Goal: Contribute content: Contribute content

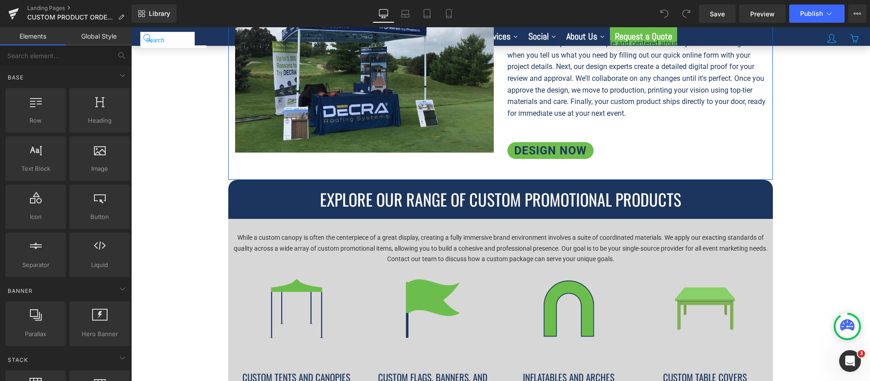
click at [649, 121] on div "How It Works: Your Path to Custom Products Heading Our streamlined process is s…" at bounding box center [637, 66] width 272 height 217
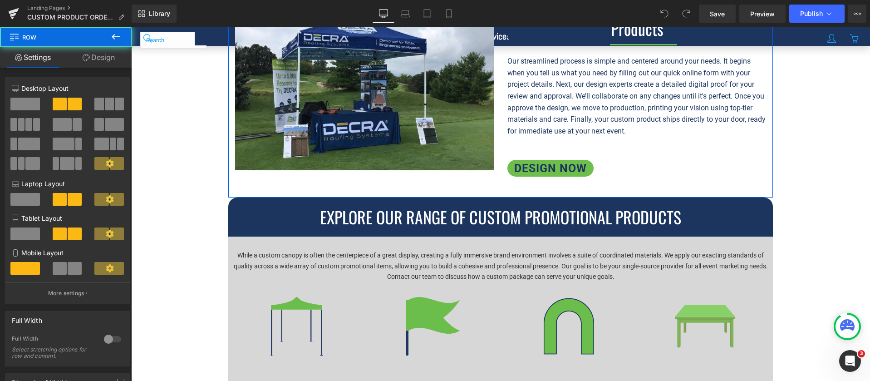
click at [656, 131] on div "How It Works: Your Path to Custom Products Heading Our streamlined process is s…" at bounding box center [637, 84] width 272 height 217
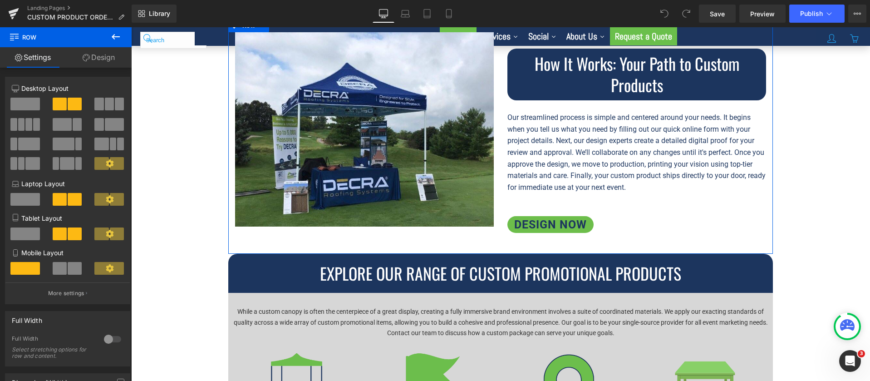
scroll to position [510, 0]
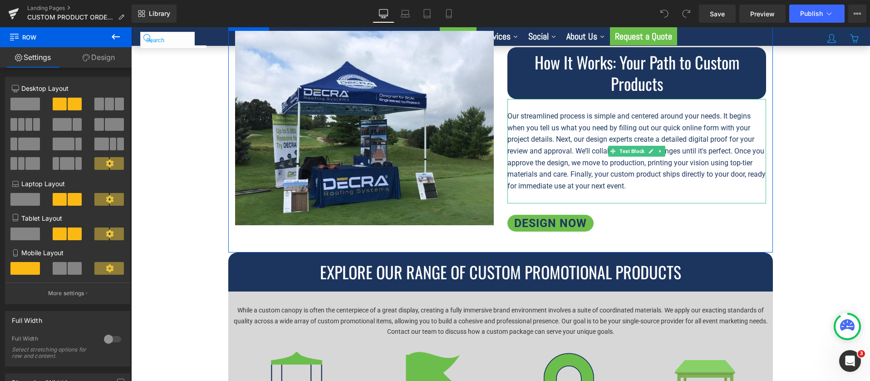
click at [628, 160] on div "Our streamlined process is simple and centered around your needs. It begins whe…" at bounding box center [637, 150] width 259 height 81
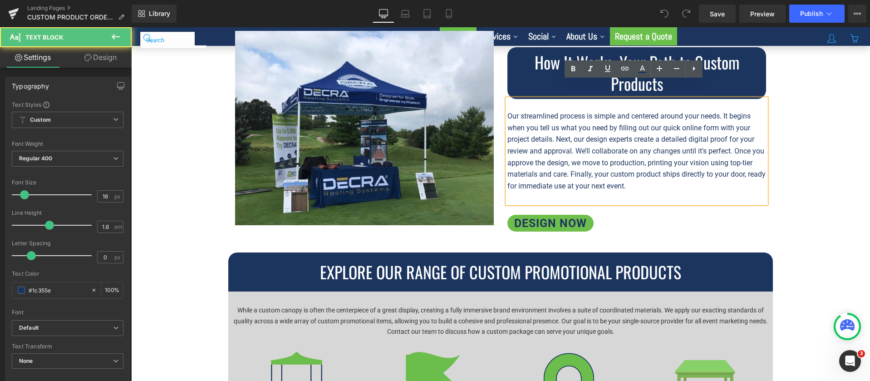
click at [662, 215] on div "DESIGN NOW" at bounding box center [637, 223] width 259 height 17
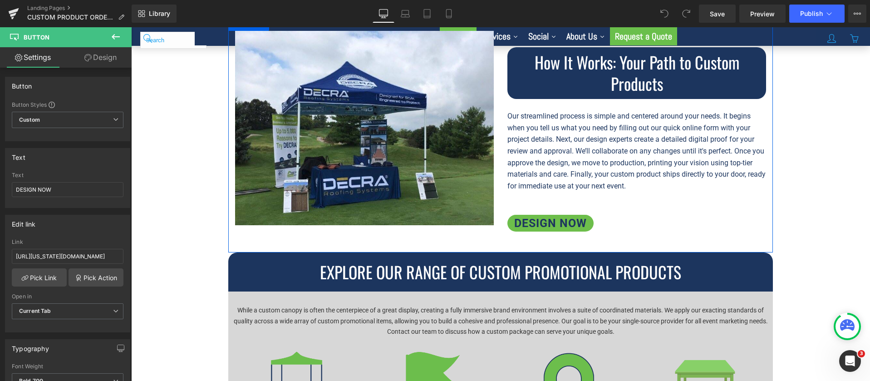
click at [624, 183] on div "Our streamlined process is simple and centered around your needs. It begins whe…" at bounding box center [637, 151] width 259 height 104
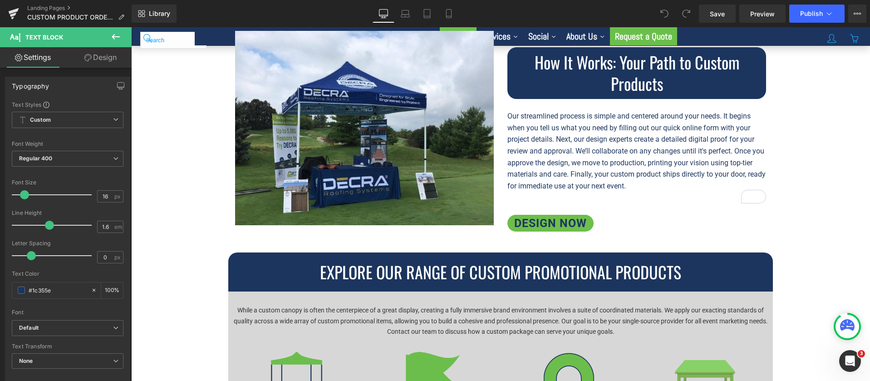
click at [106, 59] on link "Design" at bounding box center [101, 57] width 66 height 20
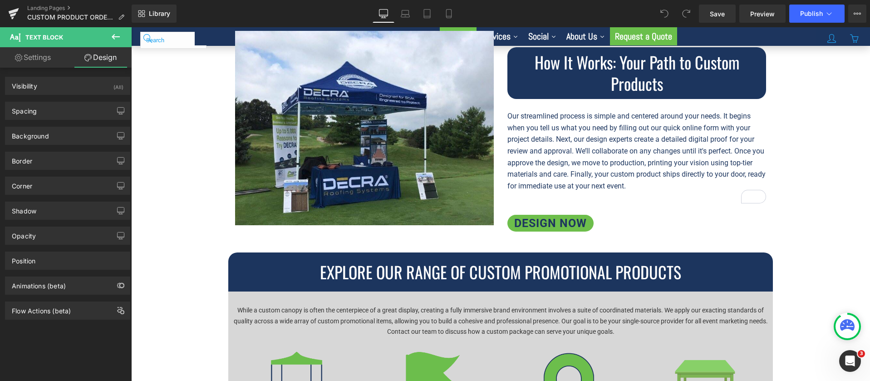
click at [42, 63] on link "Settings" at bounding box center [33, 57] width 66 height 20
type input "100"
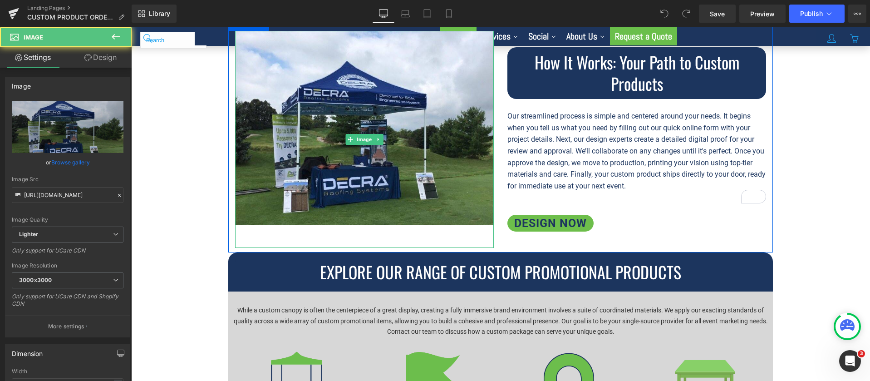
click at [632, 184] on div "Our streamlined process is simple and centered around your needs. It begins whe…" at bounding box center [637, 151] width 259 height 104
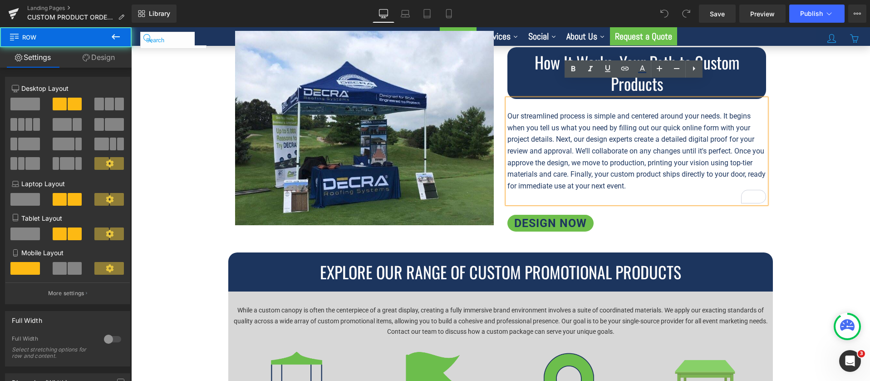
click at [683, 192] on div "How It Works: Your Path to Custom Products Heading Our streamlined process is s…" at bounding box center [637, 139] width 272 height 217
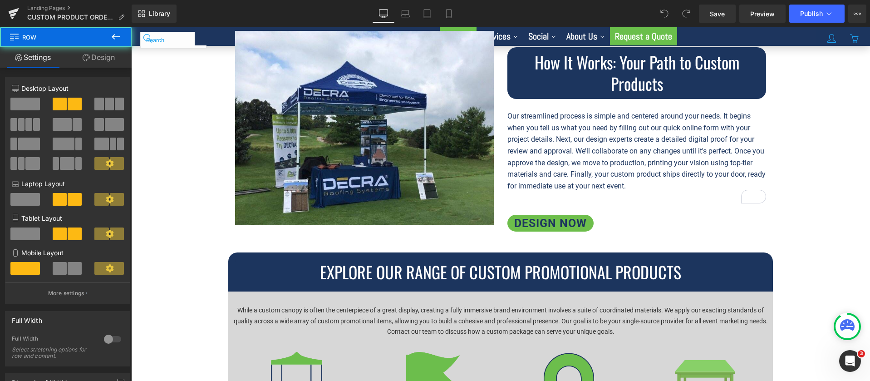
click at [673, 187] on div "How It Works: Your Path to Custom Products Heading Our streamlined process is s…" at bounding box center [637, 139] width 272 height 217
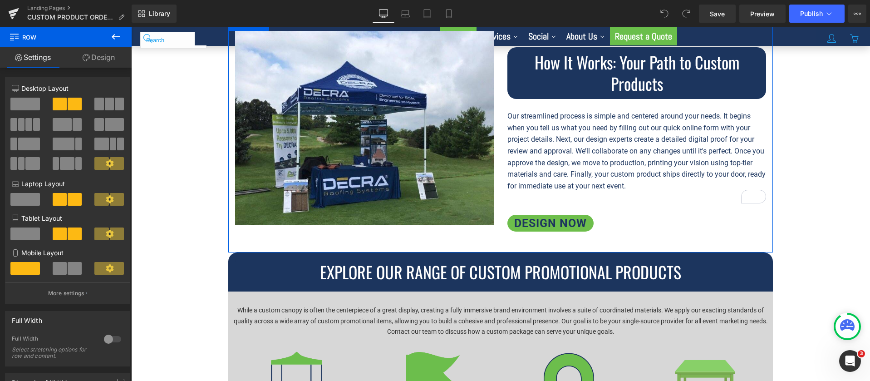
drag, startPoint x: 27, startPoint y: 101, endPoint x: 38, endPoint y: 149, distance: 49.4
click at [39, 149] on div at bounding box center [68, 137] width 112 height 79
click at [718, 215] on div "DESIGN NOW" at bounding box center [637, 223] width 259 height 17
click at [690, 227] on div "How It Works: Your Path to Custom Products Heading Our streamlined process is s…" at bounding box center [637, 139] width 272 height 217
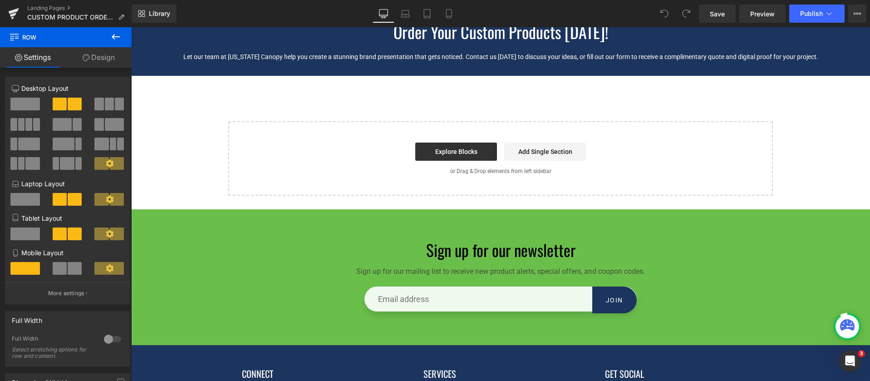
scroll to position [1988, 0]
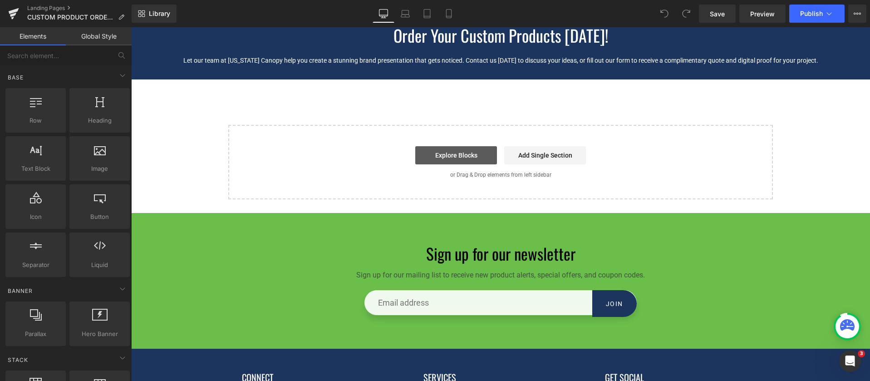
click at [459, 146] on link "Explore Blocks" at bounding box center [456, 155] width 82 height 18
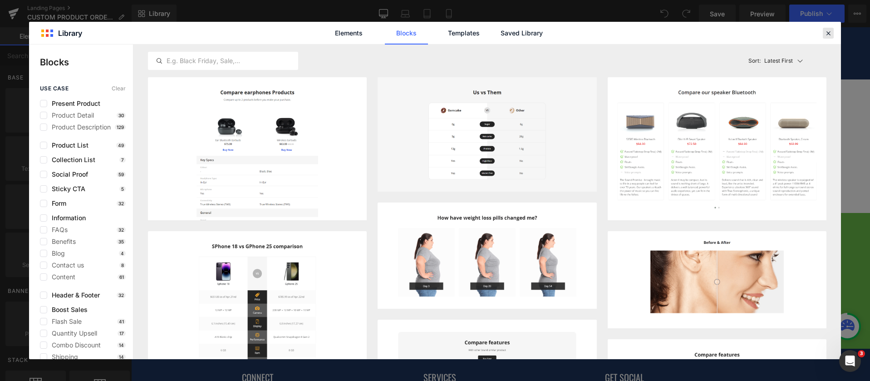
click at [826, 31] on icon at bounding box center [828, 33] width 8 height 8
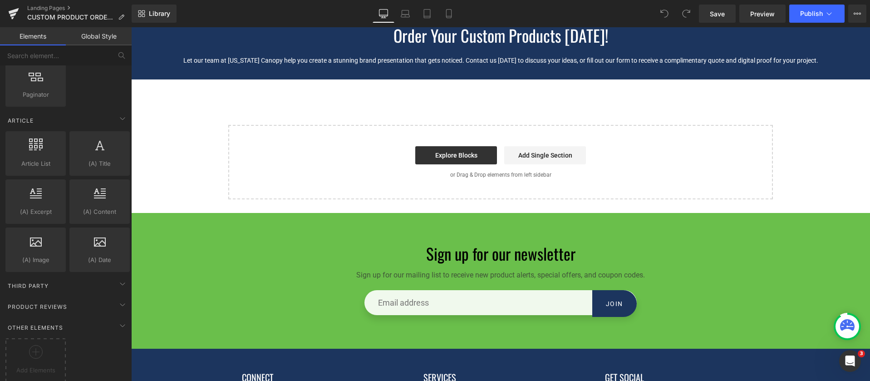
scroll to position [1639, 0]
click at [106, 278] on div "Third Party" at bounding box center [68, 284] width 128 height 18
click at [117, 276] on icon at bounding box center [122, 281] width 11 height 11
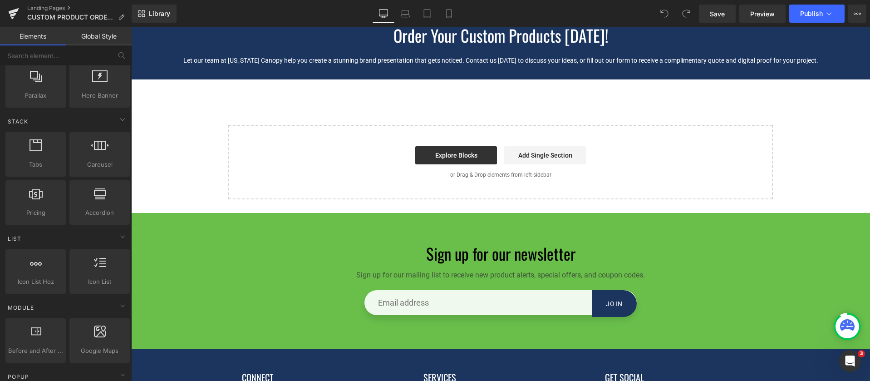
scroll to position [0, 0]
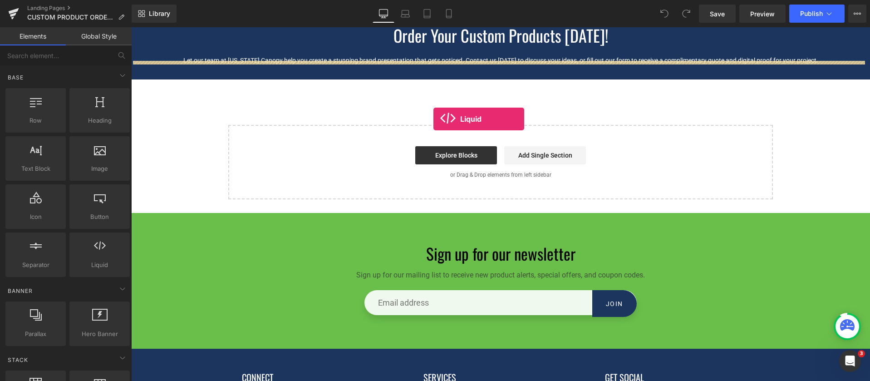
drag, startPoint x: 225, startPoint y: 288, endPoint x: 434, endPoint y: 119, distance: 268.6
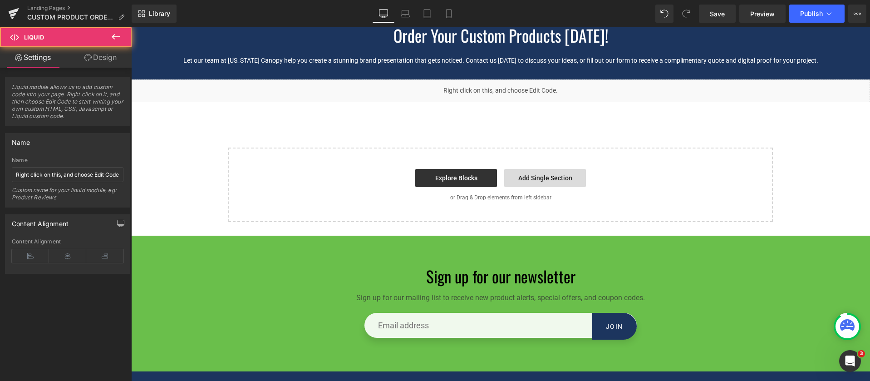
scroll to position [1847, 0]
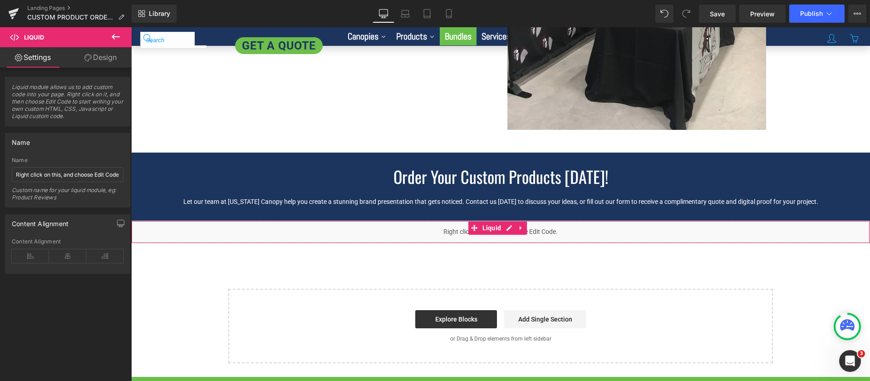
click at [55, 101] on span "Liquid module allows us to add custom code into your page. Right click on it, a…" at bounding box center [68, 105] width 112 height 42
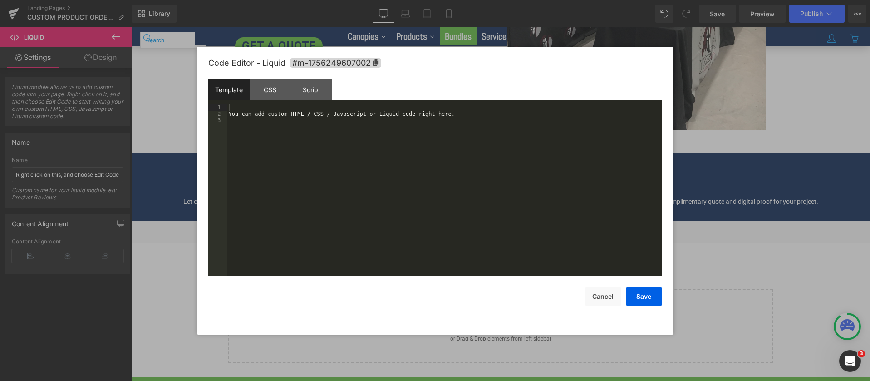
click at [508, 221] on div "Liquid" at bounding box center [500, 232] width 739 height 23
click at [258, 113] on div "You can add custom HTML / CSS / Javascript or Liquid code right here." at bounding box center [444, 196] width 435 height 184
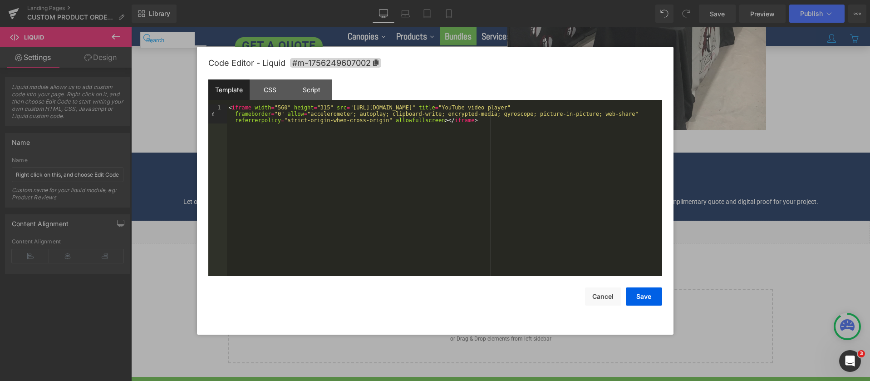
click at [364, 165] on div "< iframe width = "560" height = "315" src = "[URL][DOMAIN_NAME]" title = "YouTu…" at bounding box center [444, 209] width 435 height 210
click at [654, 306] on div "Code Editor - Liquid #m-1756249607002 Template CSS Script Data 1 < iframe width…" at bounding box center [435, 191] width 454 height 288
click at [653, 301] on button "Save" at bounding box center [644, 296] width 36 height 18
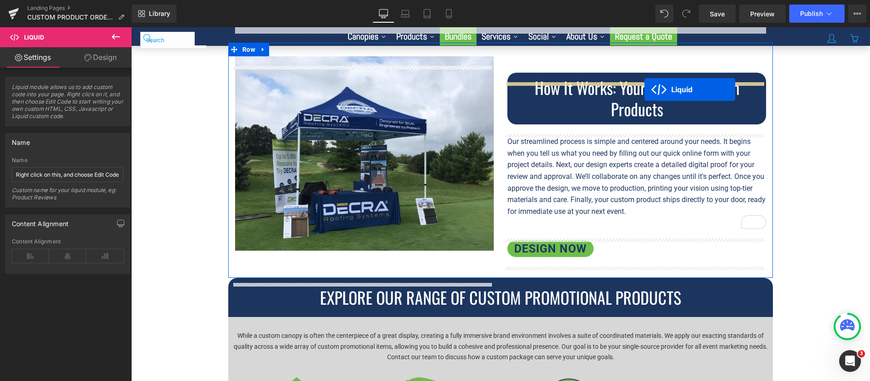
scroll to position [458, 0]
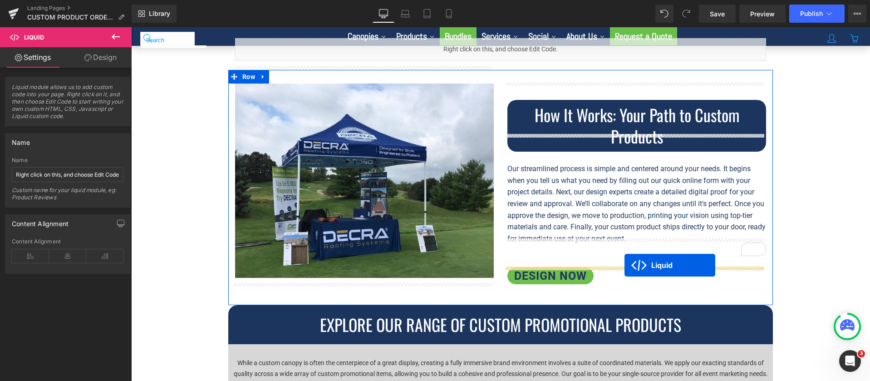
drag, startPoint x: 474, startPoint y: 207, endPoint x: 625, endPoint y: 265, distance: 161.1
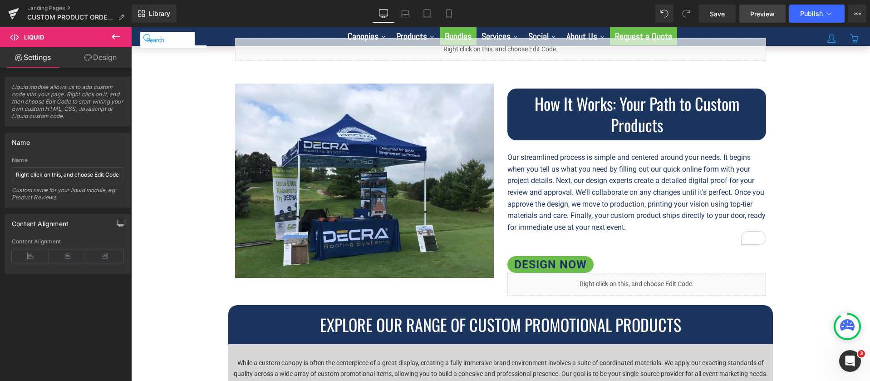
click at [776, 12] on link "Preview" at bounding box center [762, 14] width 46 height 18
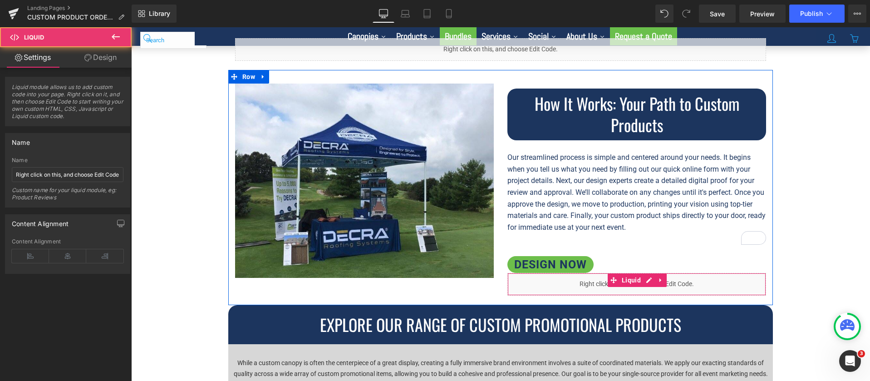
click at [690, 273] on div "Liquid" at bounding box center [637, 284] width 259 height 23
click at [660, 278] on icon at bounding box center [661, 280] width 2 height 4
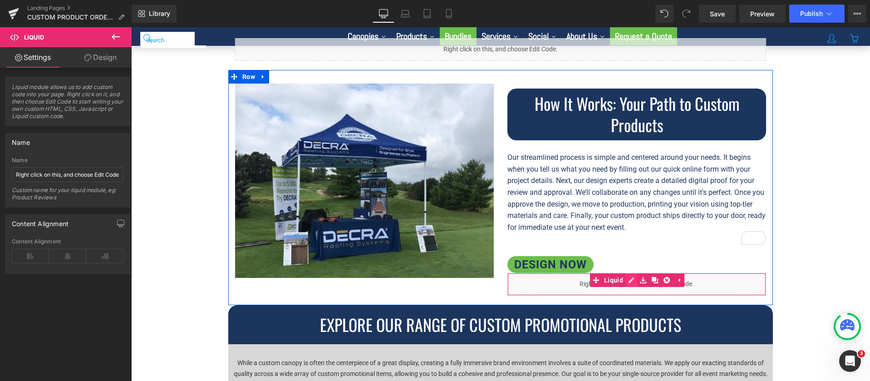
click at [631, 273] on div "Liquid" at bounding box center [637, 284] width 259 height 23
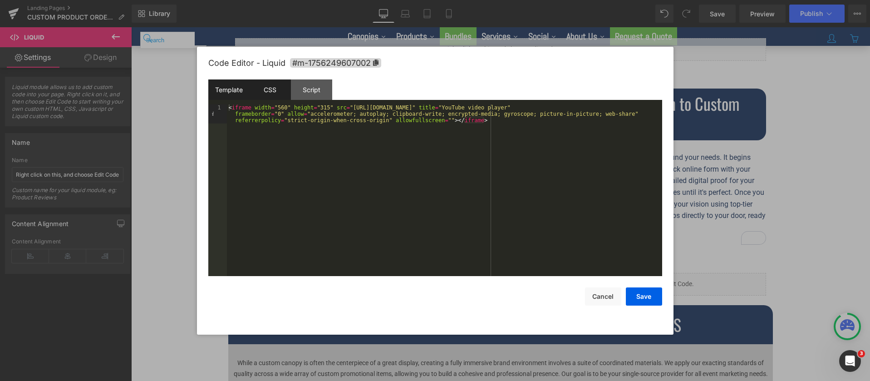
click at [270, 93] on div "CSS" at bounding box center [270, 89] width 41 height 20
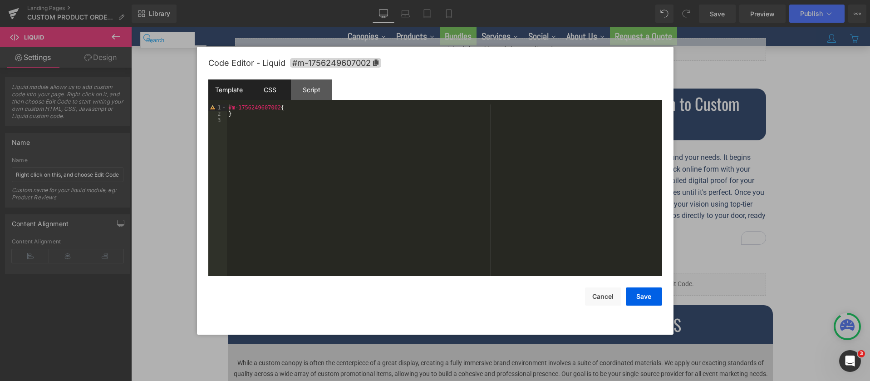
click at [237, 89] on div "Template" at bounding box center [228, 89] width 41 height 20
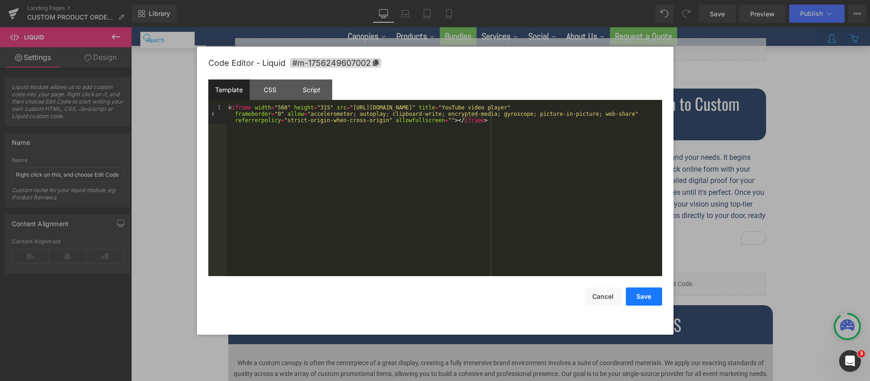
click at [647, 299] on button "Save" at bounding box center [644, 296] width 36 height 18
click at [637, 297] on button "Save" at bounding box center [644, 296] width 36 height 18
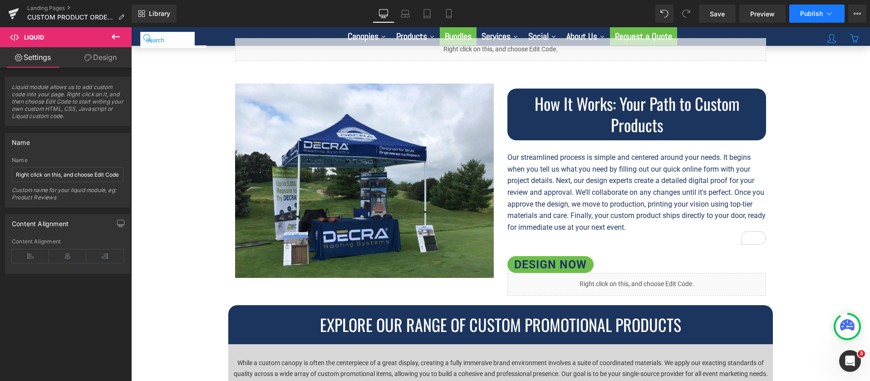
click at [817, 12] on span "Publish" at bounding box center [811, 13] width 23 height 7
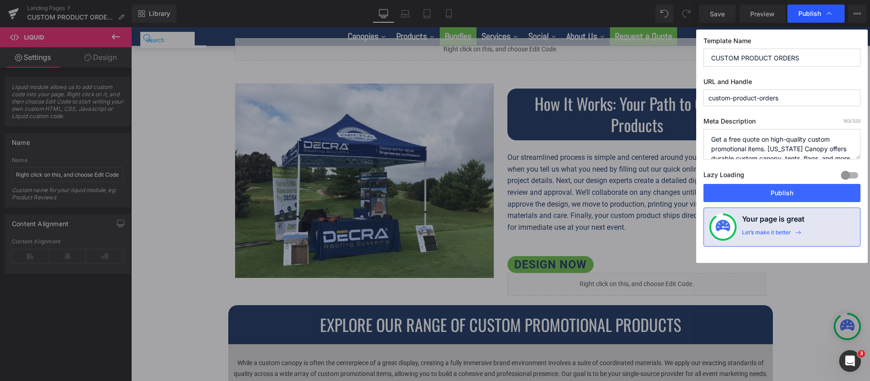
click at [813, 18] on div "Publish" at bounding box center [816, 14] width 57 height 18
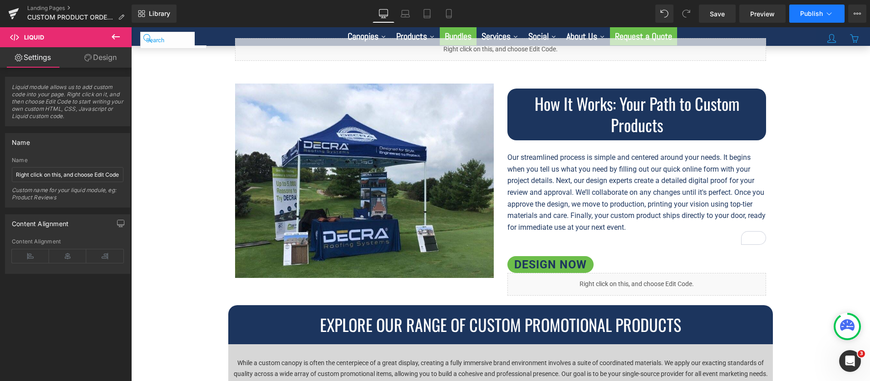
click at [813, 17] on button "Publish" at bounding box center [816, 14] width 55 height 18
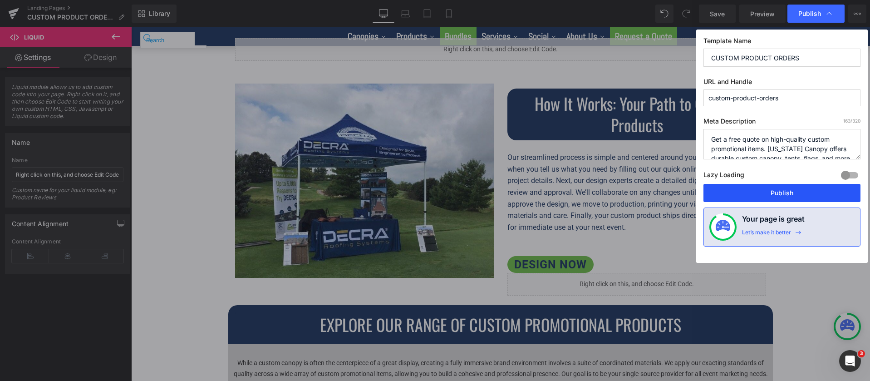
click at [779, 190] on button "Publish" at bounding box center [782, 193] width 157 height 18
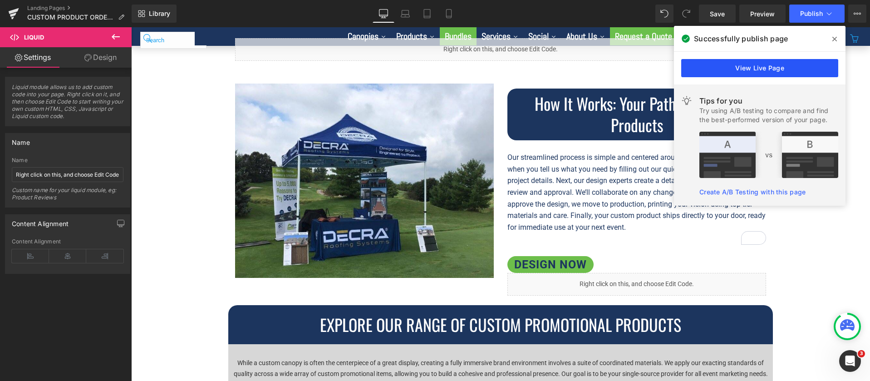
click at [767, 70] on link "View Live Page" at bounding box center [759, 68] width 157 height 18
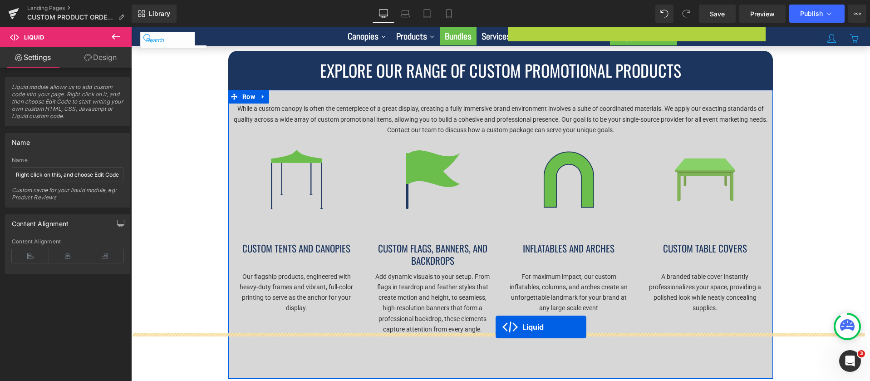
scroll to position [739, 0]
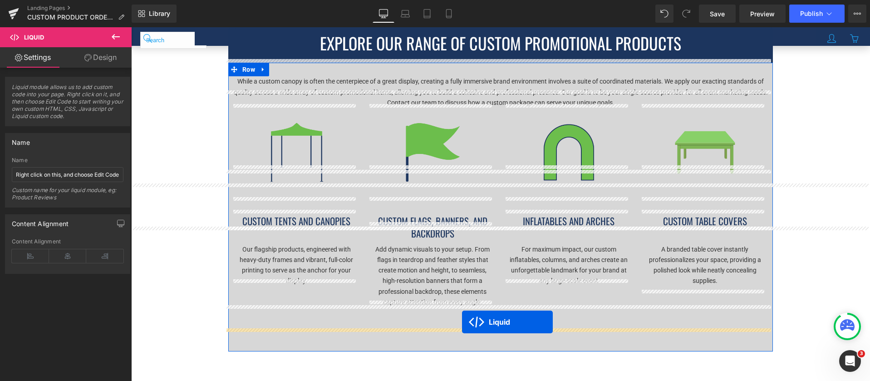
drag, startPoint x: 612, startPoint y: 261, endPoint x: 462, endPoint y: 322, distance: 161.9
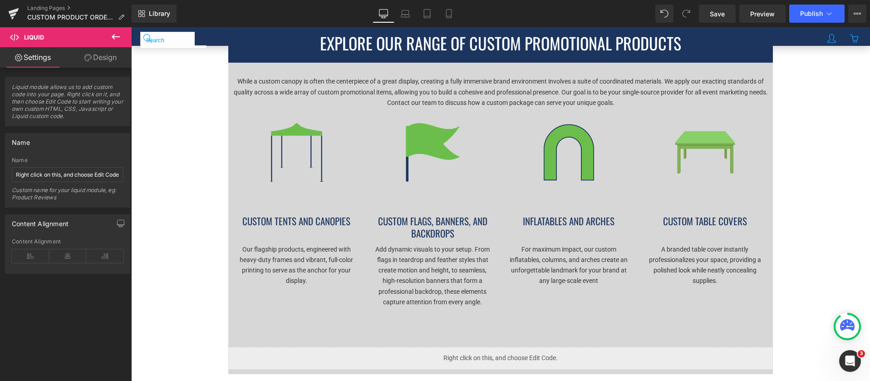
click at [228, 253] on div "While a custom canopy is often the centerpiece of a great display, creating a f…" at bounding box center [500, 218] width 545 height 311
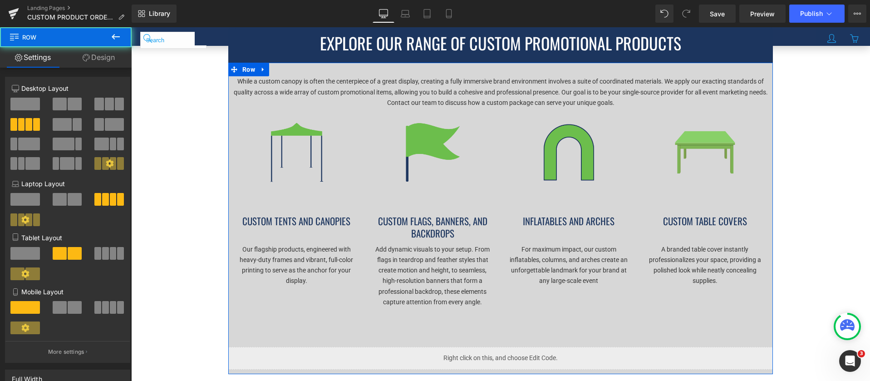
click at [251, 286] on p at bounding box center [296, 291] width 123 height 10
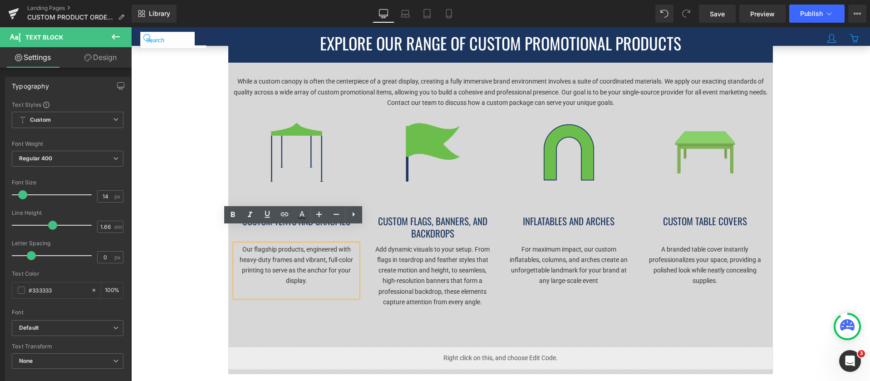
click at [236, 294] on div "Our flagship products, engineered with heavy-duty frames and vibrant, full-colo…" at bounding box center [500, 283] width 545 height 79
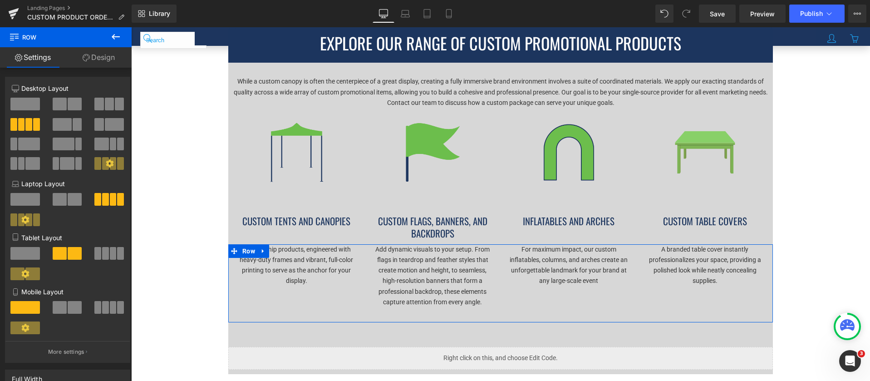
drag, startPoint x: 59, startPoint y: 163, endPoint x: 70, endPoint y: 155, distance: 13.3
click at [71, 156] on div at bounding box center [68, 137] width 112 height 79
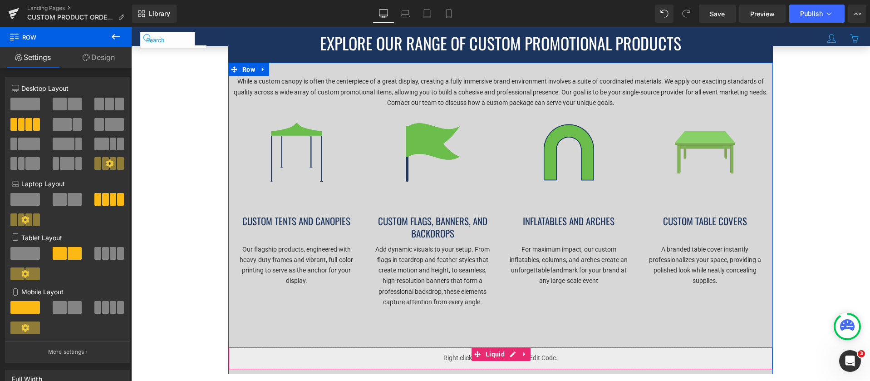
click at [326, 347] on div "Liquid" at bounding box center [500, 358] width 545 height 23
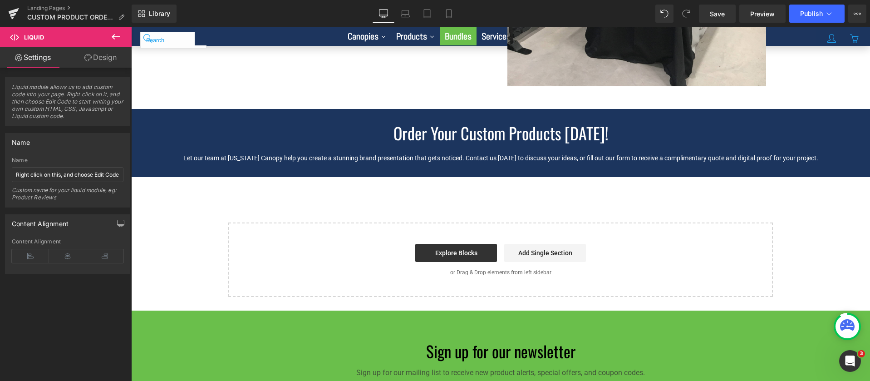
scroll to position [1812, 0]
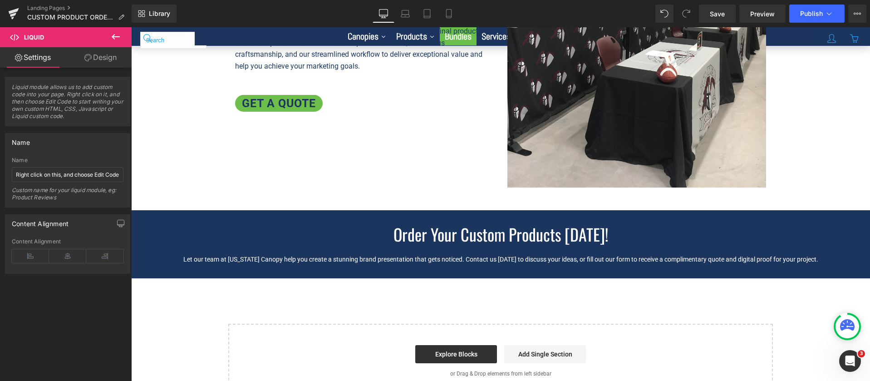
click at [520, 325] on div "Start building your page Explore Blocks Add Single Section or Drag & Drop eleme…" at bounding box center [500, 361] width 543 height 73
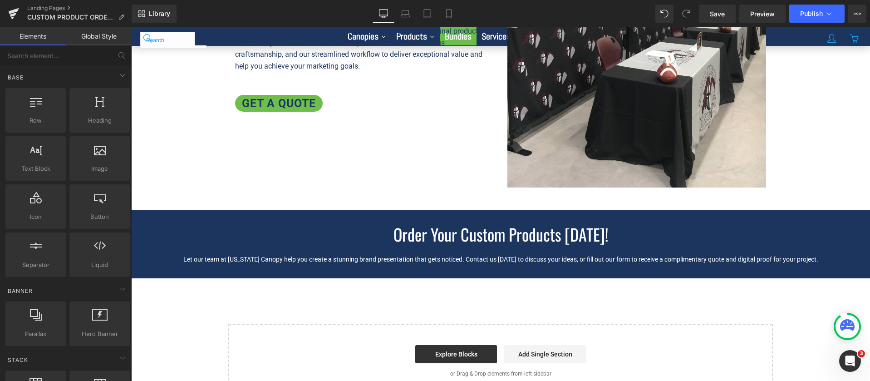
click at [518, 325] on div "Start building your page Explore Blocks Add Single Section or Drag & Drop eleme…" at bounding box center [500, 361] width 543 height 73
click at [540, 345] on link "Add Single Section" at bounding box center [545, 354] width 82 height 18
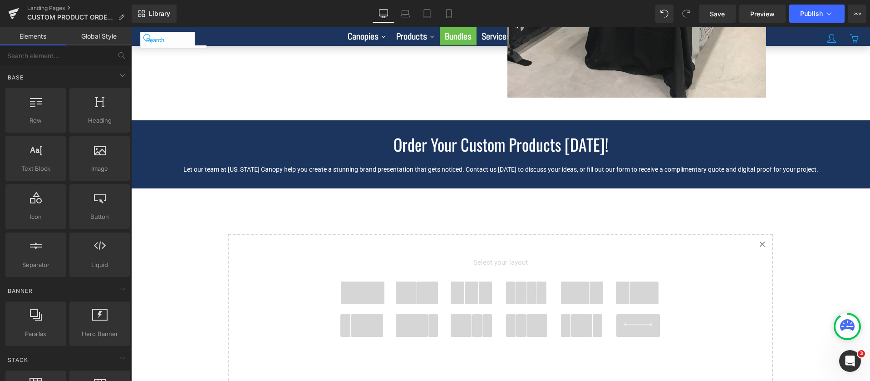
scroll to position [1946, 0]
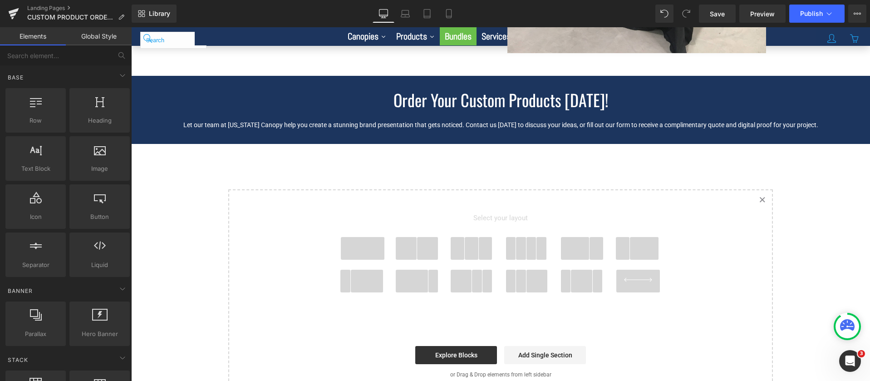
click at [581, 270] on span at bounding box center [581, 281] width 21 height 23
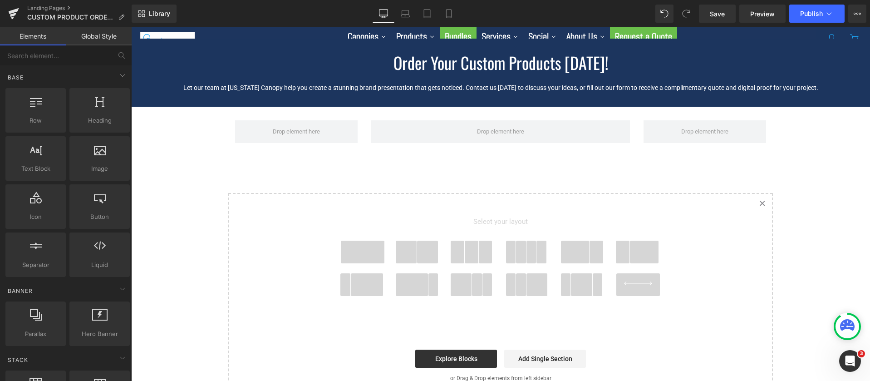
scroll to position [1983, 0]
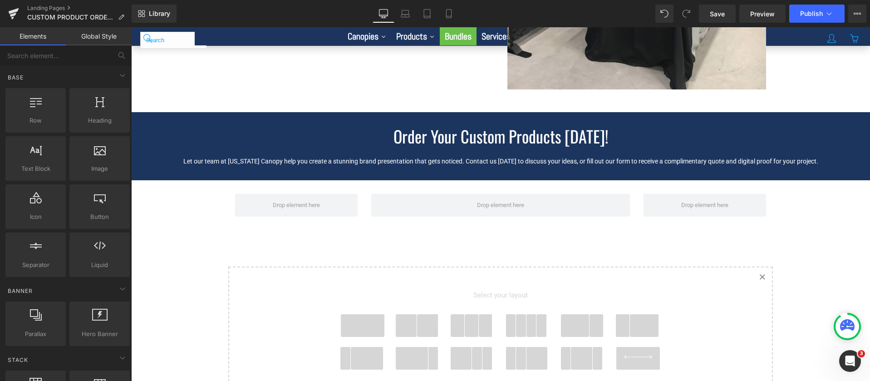
scroll to position [1858, 0]
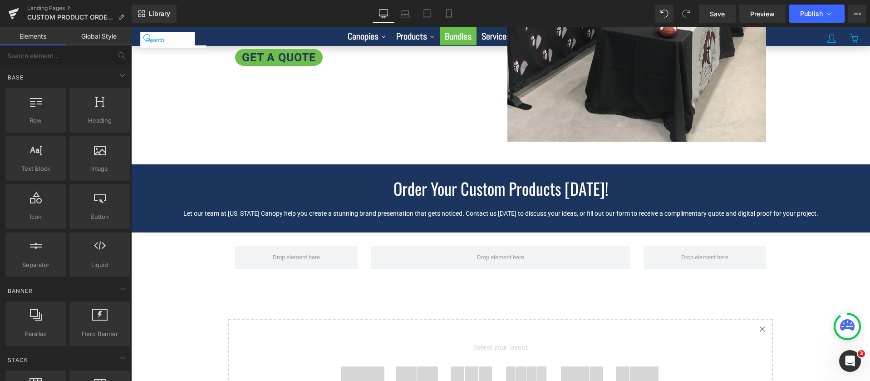
click at [760, 326] on icon "Created with Sketch." at bounding box center [762, 329] width 6 height 6
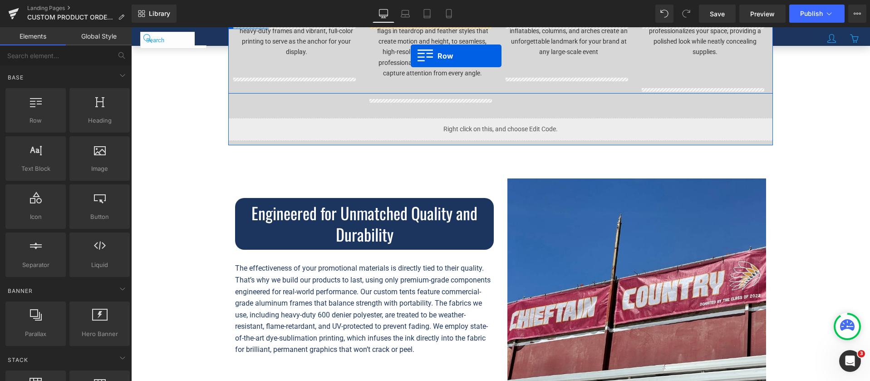
scroll to position [913, 0]
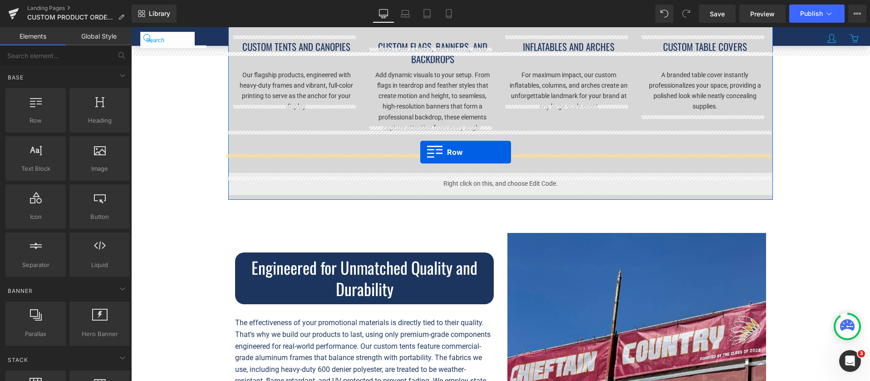
drag, startPoint x: 232, startPoint y: 223, endPoint x: 420, endPoint y: 152, distance: 201.3
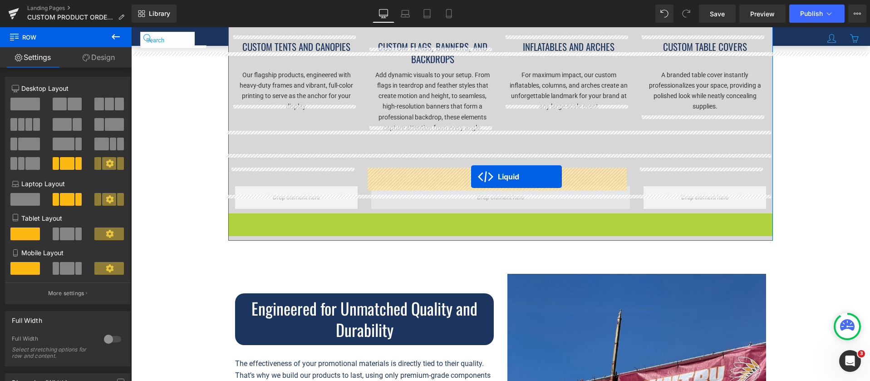
drag, startPoint x: 476, startPoint y: 201, endPoint x: 471, endPoint y: 177, distance: 24.5
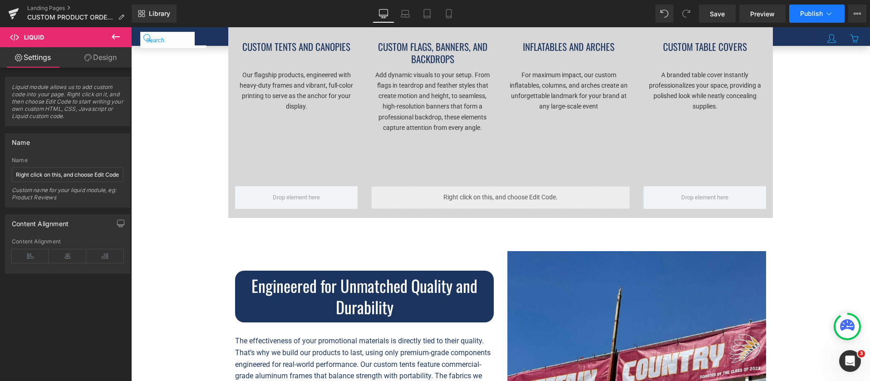
click at [816, 13] on span "Publish" at bounding box center [811, 13] width 23 height 7
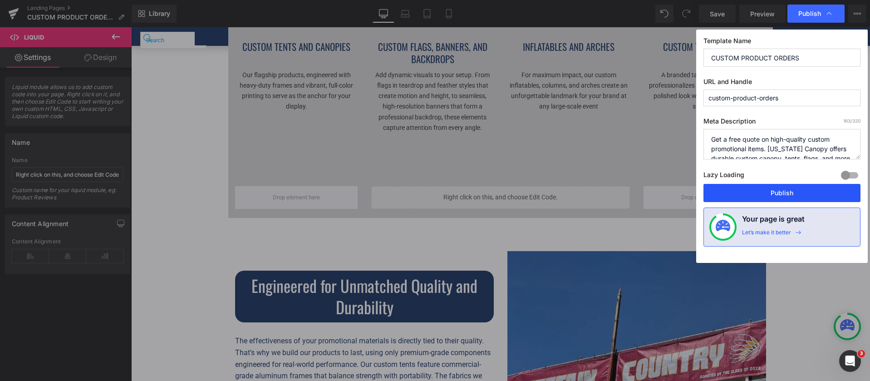
click at [787, 189] on button "Publish" at bounding box center [782, 193] width 157 height 18
